Goal: Answer question/provide support: Share knowledge or assist other users

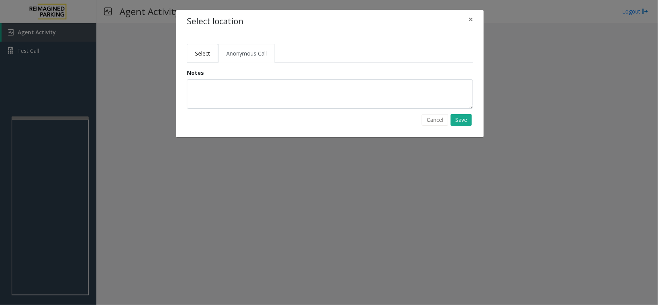
drag, startPoint x: 191, startPoint y: 49, endPoint x: 195, endPoint y: 52, distance: 4.4
click at [192, 50] on link "Select" at bounding box center [202, 53] width 31 height 19
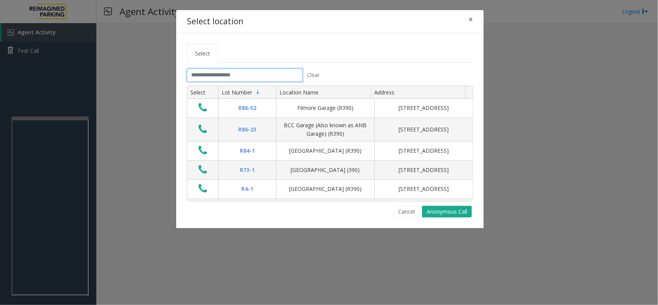
click at [222, 77] on input "text" at bounding box center [245, 75] width 116 height 13
click at [236, 73] on input "text" at bounding box center [245, 75] width 116 height 13
drag, startPoint x: 469, startPoint y: 19, endPoint x: 295, endPoint y: 89, distance: 187.7
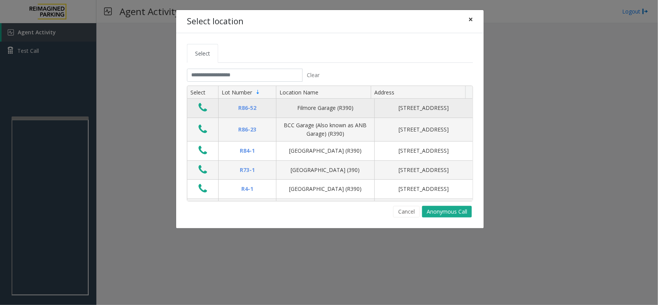
click at [468, 20] on span "×" at bounding box center [470, 19] width 5 height 11
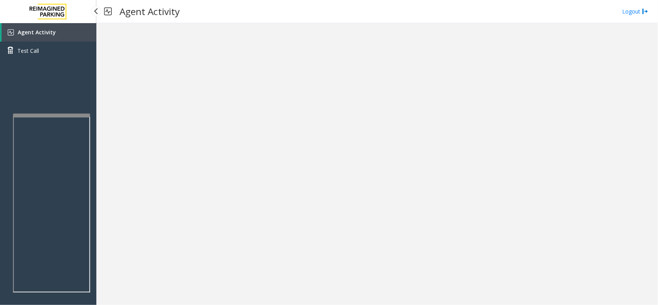
click at [64, 114] on div at bounding box center [51, 115] width 77 height 3
click at [62, 28] on link "Agent Activity" at bounding box center [49, 32] width 95 height 18
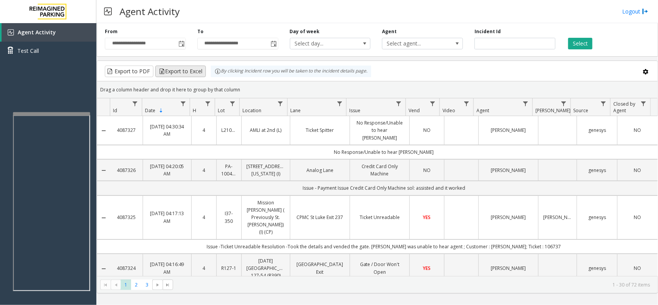
drag, startPoint x: 259, startPoint y: 91, endPoint x: 203, endPoint y: 70, distance: 59.7
click at [203, 70] on kendo-grid "Export to PDF Export to Excel By clicking Incident row you will be taken to the…" at bounding box center [377, 176] width 561 height 233
click at [259, 93] on div "Drag a column header and drop it here to group by that column" at bounding box center [377, 89] width 560 height 13
drag, startPoint x: 248, startPoint y: 89, endPoint x: 232, endPoint y: 84, distance: 16.5
click at [203, 77] on kendo-grid "Export to PDF Export to Excel By clicking Incident row you will be taken to the…" at bounding box center [377, 176] width 561 height 233
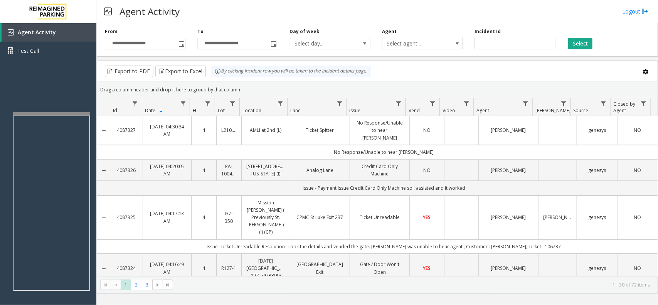
click at [246, 86] on div "Drag a column header and drop it here to group by that column" at bounding box center [377, 89] width 560 height 13
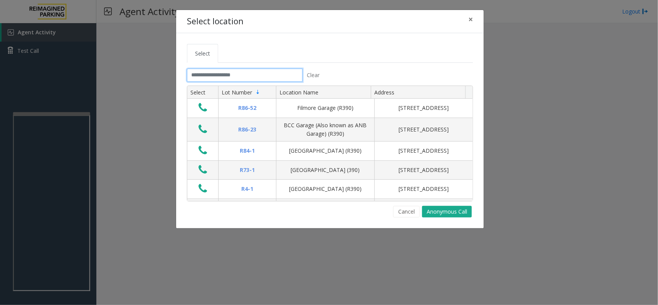
click at [275, 78] on input "text" at bounding box center [245, 75] width 116 height 13
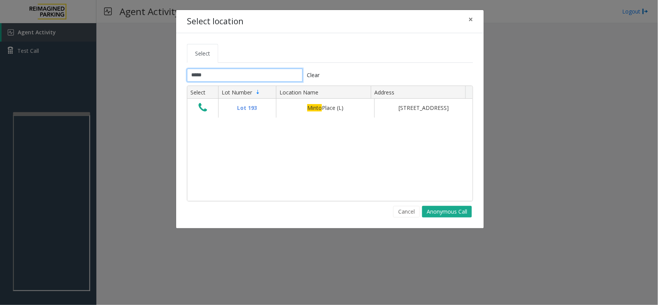
type input "*****"
click at [471, 17] on span "×" at bounding box center [470, 19] width 5 height 11
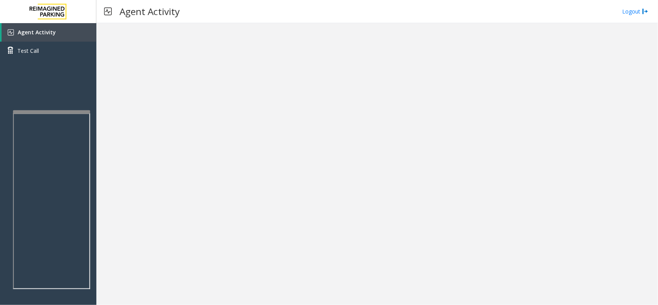
click at [76, 110] on div at bounding box center [51, 111] width 77 height 3
click at [70, 39] on link "Agent Activity" at bounding box center [49, 32] width 95 height 18
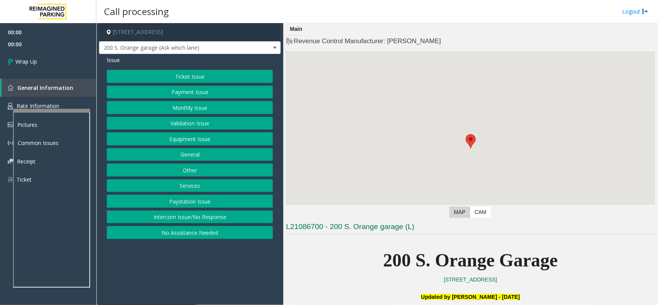
drag, startPoint x: 207, startPoint y: 218, endPoint x: 202, endPoint y: 207, distance: 12.6
click at [207, 218] on button "Intercom Issue/No Response" at bounding box center [190, 216] width 166 height 13
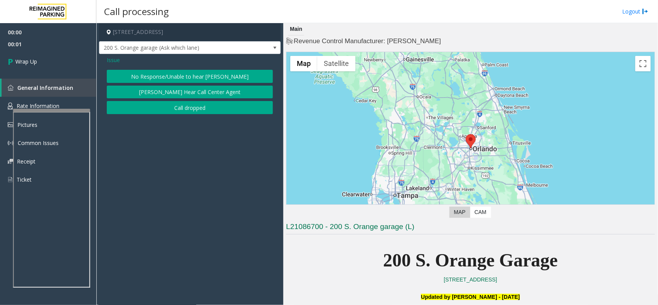
click at [181, 105] on button "Call dropped" at bounding box center [190, 107] width 166 height 13
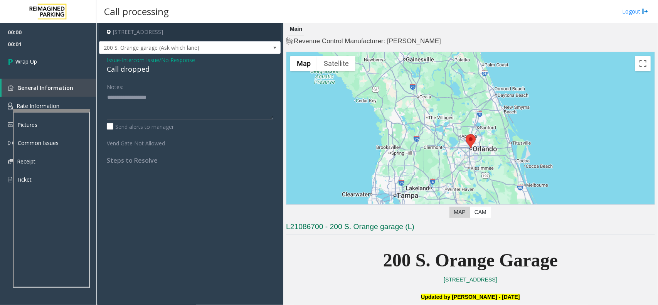
click at [110, 64] on div "Call dropped" at bounding box center [190, 69] width 166 height 10
type textarea "**********"
click at [76, 72] on link "Wrap Up" at bounding box center [48, 61] width 96 height 23
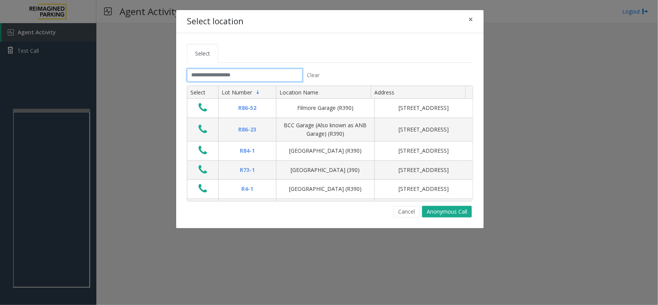
click at [276, 74] on input "text" at bounding box center [245, 75] width 116 height 13
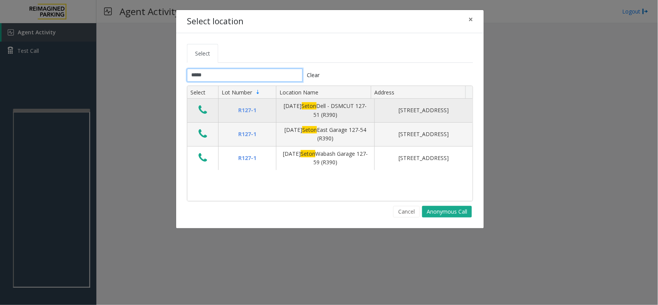
type input "*****"
click at [201, 109] on icon "Data table" at bounding box center [202, 109] width 8 height 11
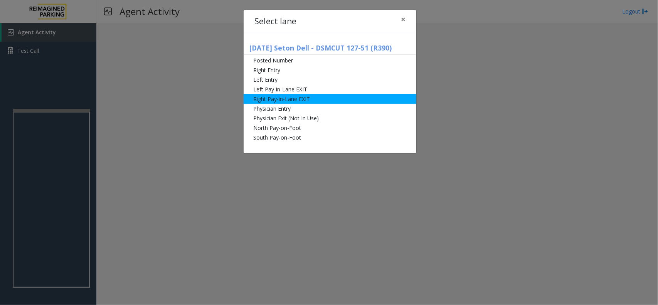
click at [325, 97] on li "Right Pay-in-Lane EXIT" at bounding box center [329, 99] width 173 height 10
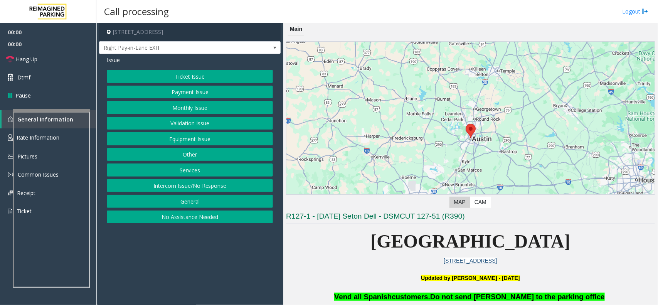
click at [191, 108] on button "Monthly Issue" at bounding box center [190, 107] width 166 height 13
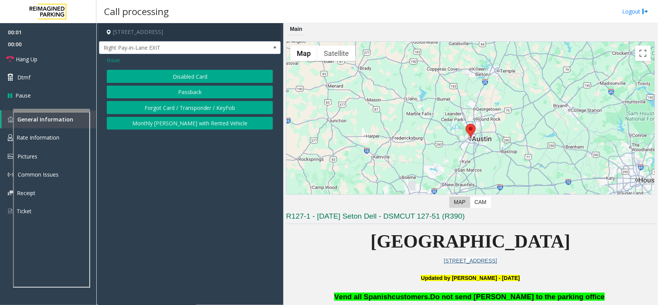
click at [191, 81] on button "Disabled Card" at bounding box center [190, 76] width 166 height 13
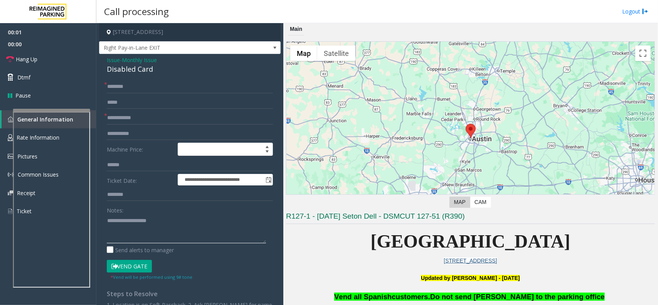
click at [152, 232] on textarea at bounding box center [186, 228] width 159 height 29
type textarea "******"
click at [135, 61] on span "Monthly Issue" at bounding box center [139, 60] width 35 height 8
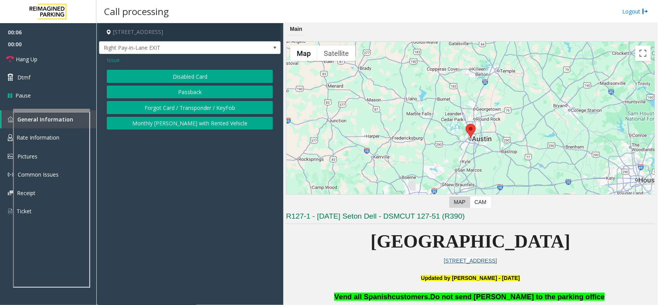
click at [207, 110] on button "Forgot Card / Transponder / KeyFob" at bounding box center [190, 107] width 166 height 13
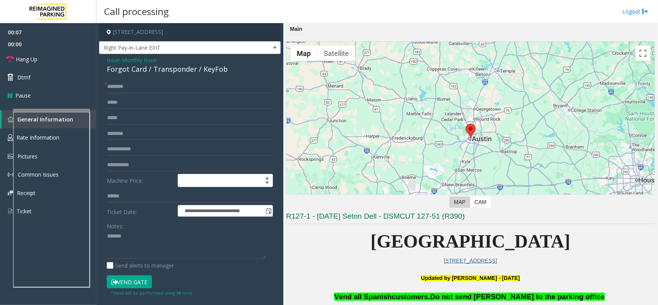
click at [200, 69] on div "Forgot Card / Transponder / KeyFob" at bounding box center [190, 69] width 166 height 10
copy div "Forgot Card / Transponder / KeyFob"
paste textarea "**********"
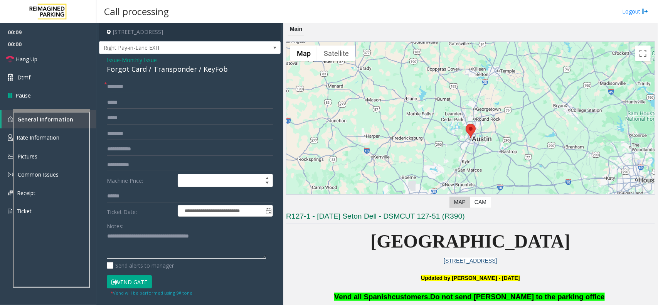
click at [161, 243] on textarea at bounding box center [186, 244] width 159 height 29
type textarea "**********"
click at [139, 91] on input "text" at bounding box center [190, 86] width 166 height 13
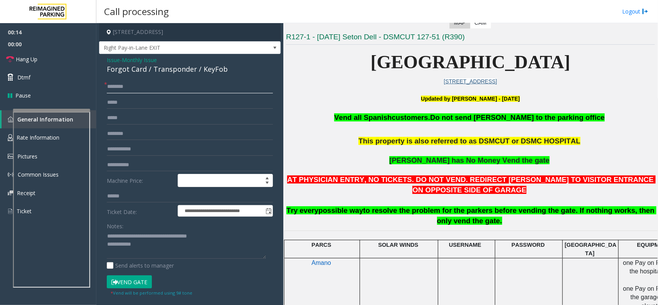
scroll to position [241, 0]
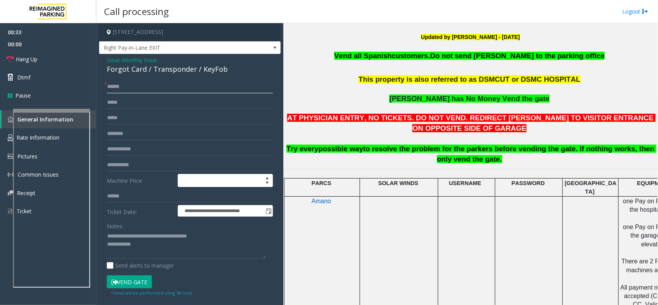
type input "******"
click at [153, 255] on textarea at bounding box center [186, 244] width 159 height 29
type textarea "**********"
click at [143, 280] on button "Vend Gate" at bounding box center [129, 281] width 45 height 13
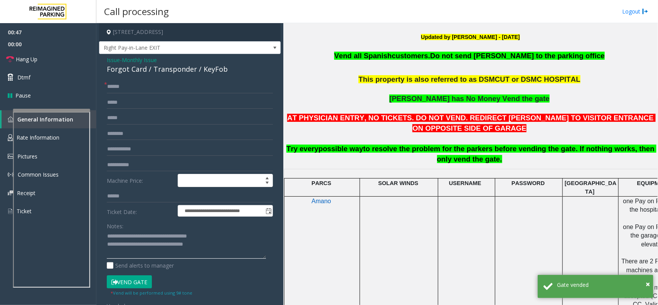
click at [211, 250] on textarea at bounding box center [186, 244] width 159 height 29
click at [65, 60] on link "Hang Up" at bounding box center [48, 59] width 96 height 18
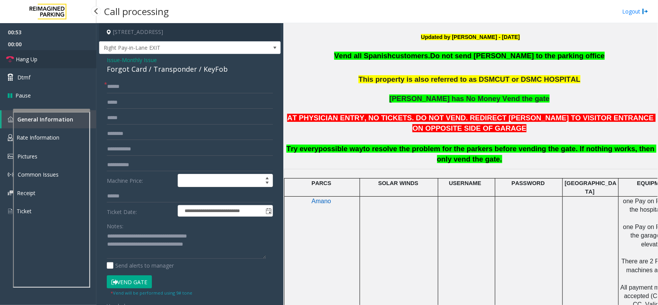
click at [65, 59] on link "Hang Up" at bounding box center [48, 59] width 96 height 18
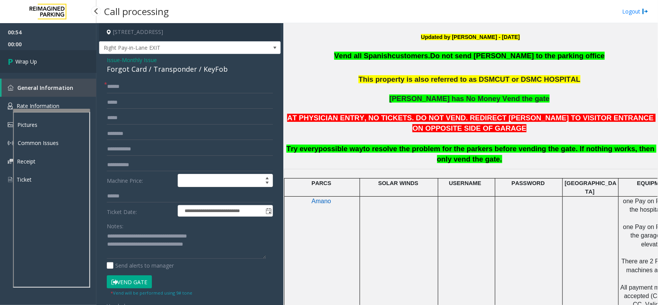
click at [65, 59] on link "Wrap Up" at bounding box center [48, 61] width 96 height 23
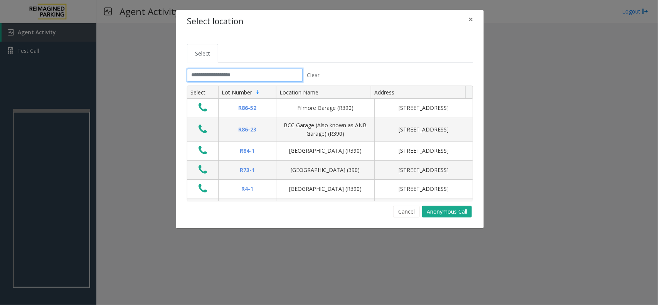
click at [238, 75] on input "text" at bounding box center [245, 75] width 116 height 13
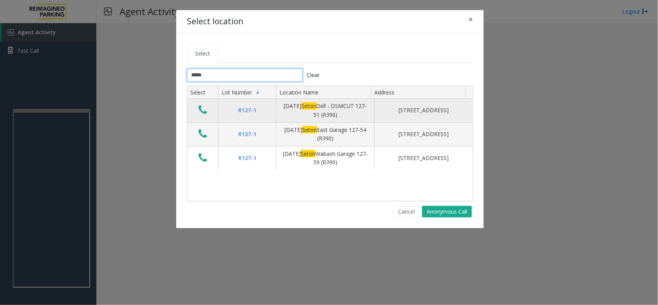
type input "*****"
click at [199, 110] on button "Data table" at bounding box center [202, 110] width 13 height 12
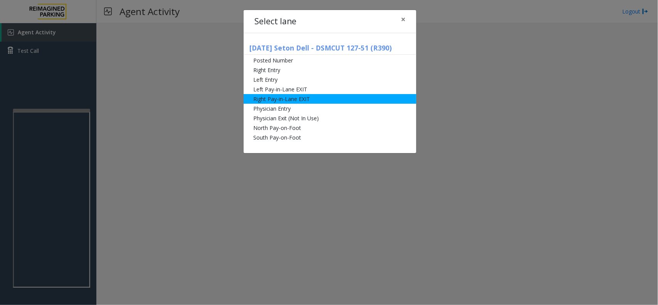
click at [317, 98] on li "Right Pay-in-Lane EXIT" at bounding box center [329, 99] width 173 height 10
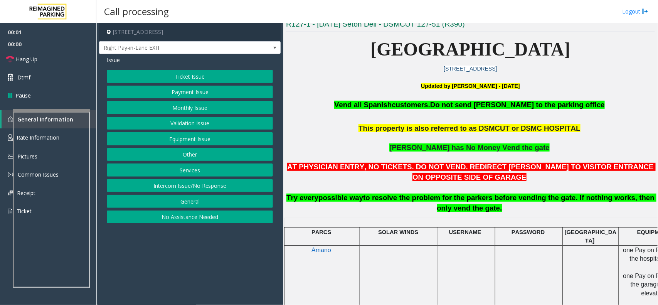
scroll to position [193, 0]
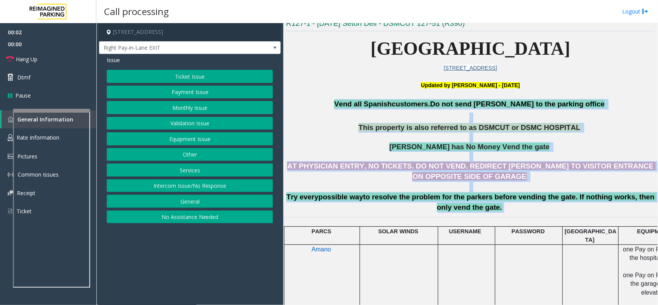
drag, startPoint x: 361, startPoint y: 102, endPoint x: 534, endPoint y: 205, distance: 201.1
click at [534, 205] on h3 "Vend all [DEMOGRAPHIC_DATA] customers. Do not send parkers to the parking offic…" at bounding box center [470, 155] width 369 height 113
click at [534, 205] on p "AT PHYSICIAN ENTRY, NO TICKETS. DO NOT VEND. REDIRECT [PERSON_NAME] TO VISITOR …" at bounding box center [470, 187] width 369 height 52
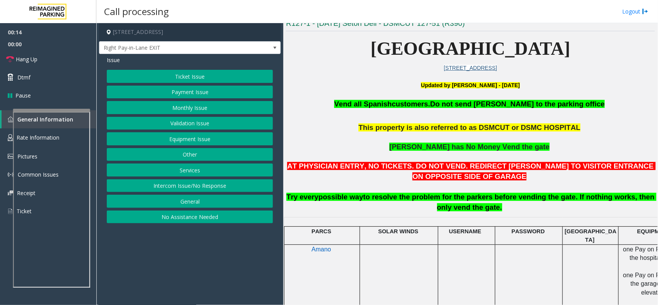
click at [163, 110] on button "Monthly Issue" at bounding box center [190, 107] width 166 height 13
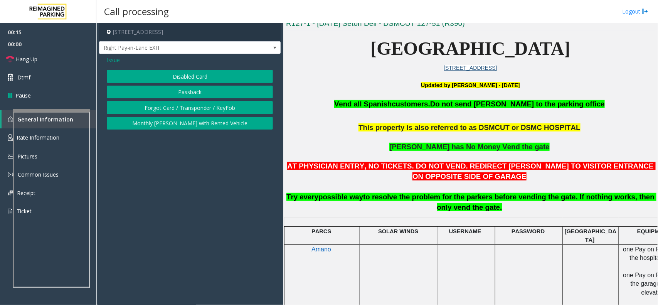
click at [165, 109] on button "Forgot Card / Transponder / KeyFob" at bounding box center [190, 107] width 166 height 13
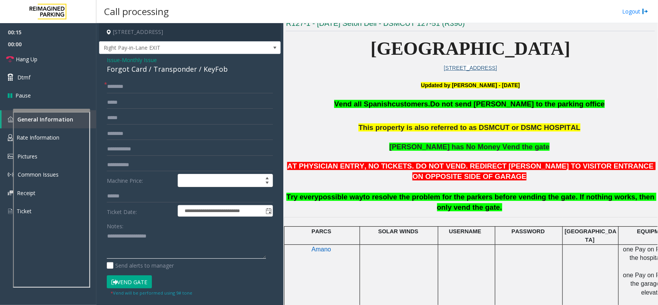
click at [144, 243] on textarea at bounding box center [186, 244] width 159 height 29
click at [173, 67] on div "Forgot Card / Transponder / KeyFob" at bounding box center [190, 69] width 166 height 10
copy div "Forgot Card / Transponder / KeyFob"
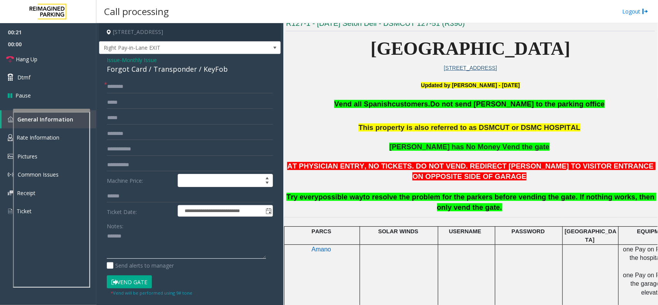
click at [146, 248] on textarea at bounding box center [186, 244] width 159 height 29
paste textarea "**********"
type textarea "**********"
click at [143, 83] on input "text" at bounding box center [190, 86] width 166 height 13
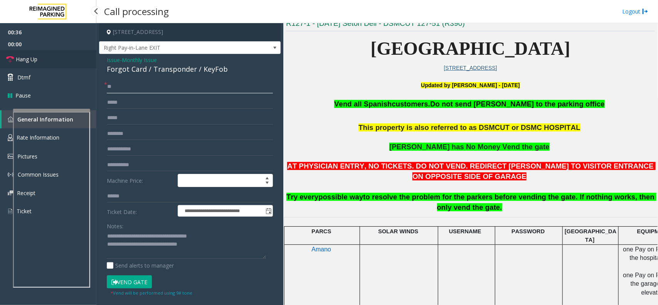
type input "**"
click at [70, 59] on link "Hang Up" at bounding box center [48, 59] width 96 height 18
click at [201, 247] on textarea at bounding box center [186, 244] width 159 height 29
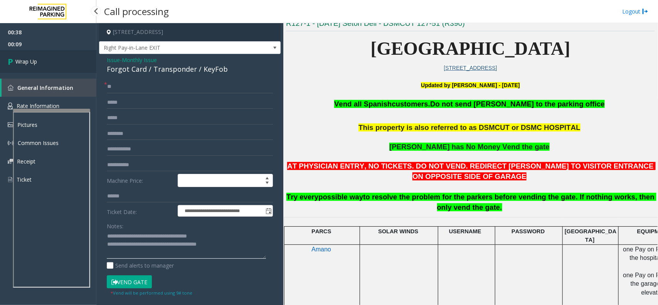
type textarea "**********"
click at [76, 55] on link "Wrap Up" at bounding box center [48, 61] width 96 height 23
